Goal: Task Accomplishment & Management: Manage account settings

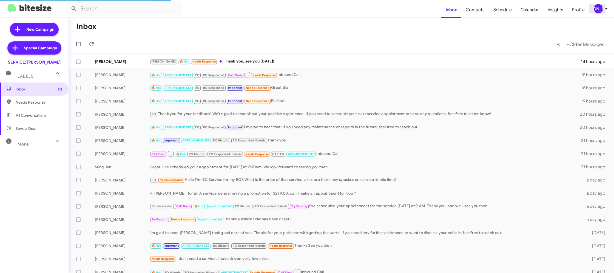
click at [606, 12] on span "[PERSON_NAME]" at bounding box center [601, 8] width 16 height 9
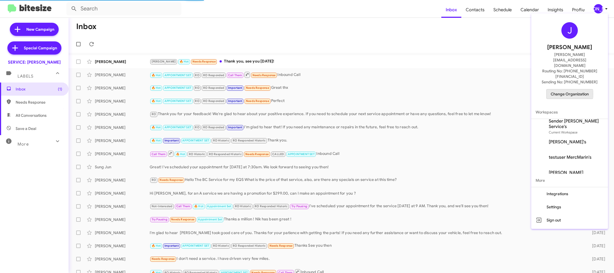
click at [567, 89] on span "Change Organization" at bounding box center [569, 93] width 38 height 9
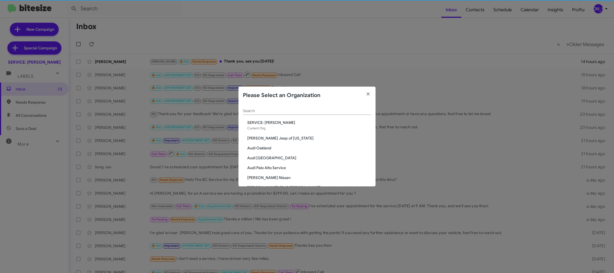
click at [259, 111] on input "Search" at bounding box center [307, 111] width 128 height 4
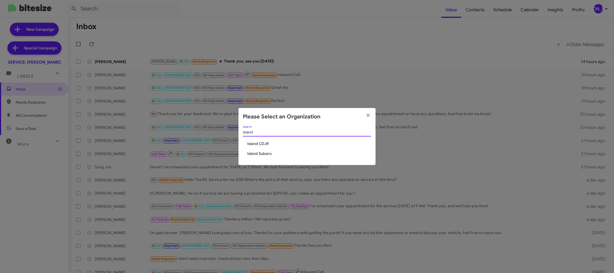
type input "island"
click at [264, 156] on span "Island Subaru" at bounding box center [309, 153] width 124 height 5
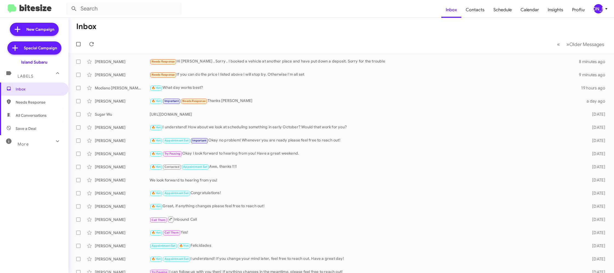
click at [592, 12] on button "[PERSON_NAME]" at bounding box center [598, 8] width 19 height 9
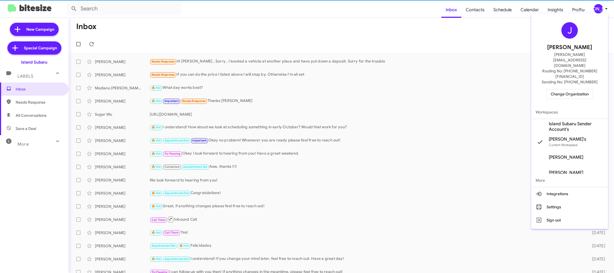
click at [569, 121] on span "Island Subaru Sender Account's" at bounding box center [575, 126] width 55 height 11
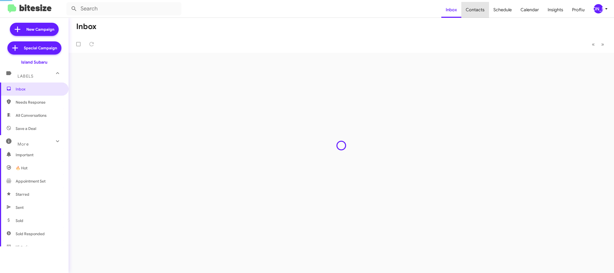
click at [485, 10] on span "Contacts" at bounding box center [475, 10] width 28 height 16
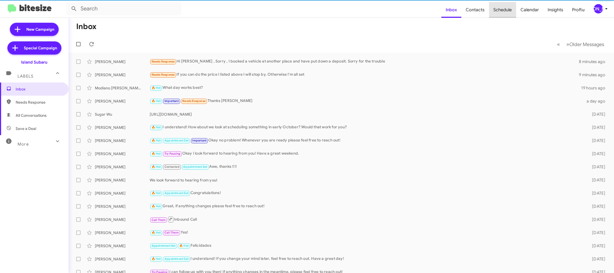
click at [502, 10] on span "Schedule" at bounding box center [502, 10] width 27 height 16
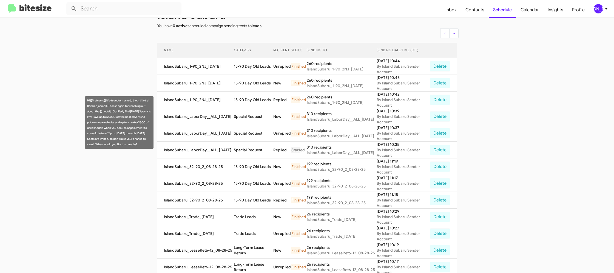
scroll to position [39, 0]
